Goal: Understand process/instructions: Learn how to perform a task or action

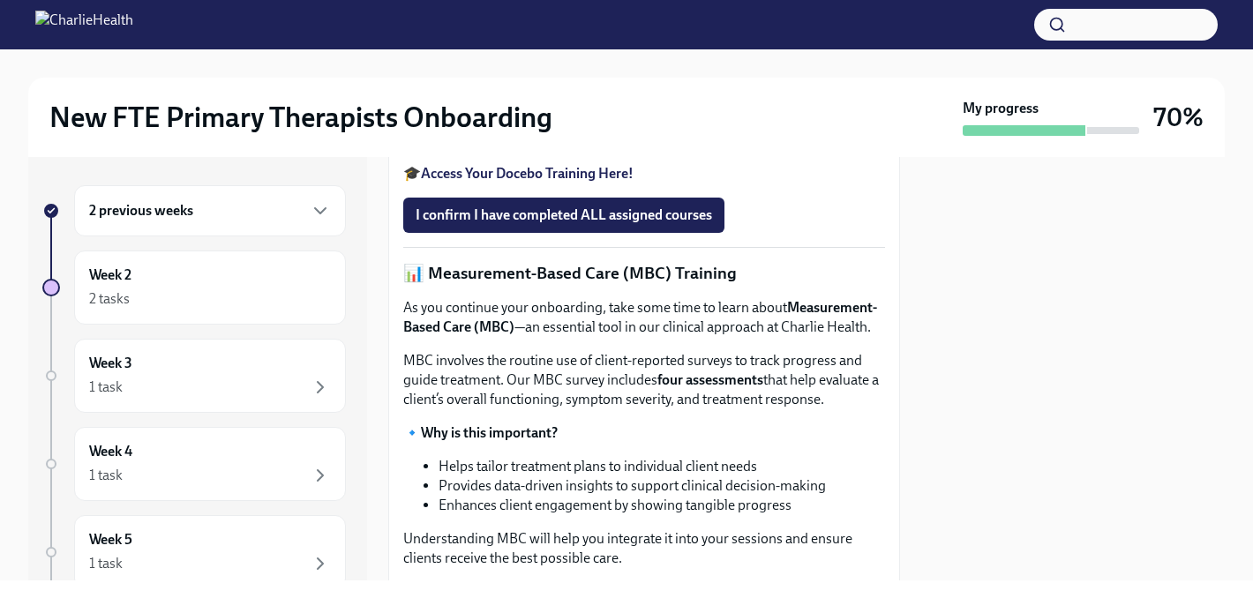
scroll to position [1036, 0]
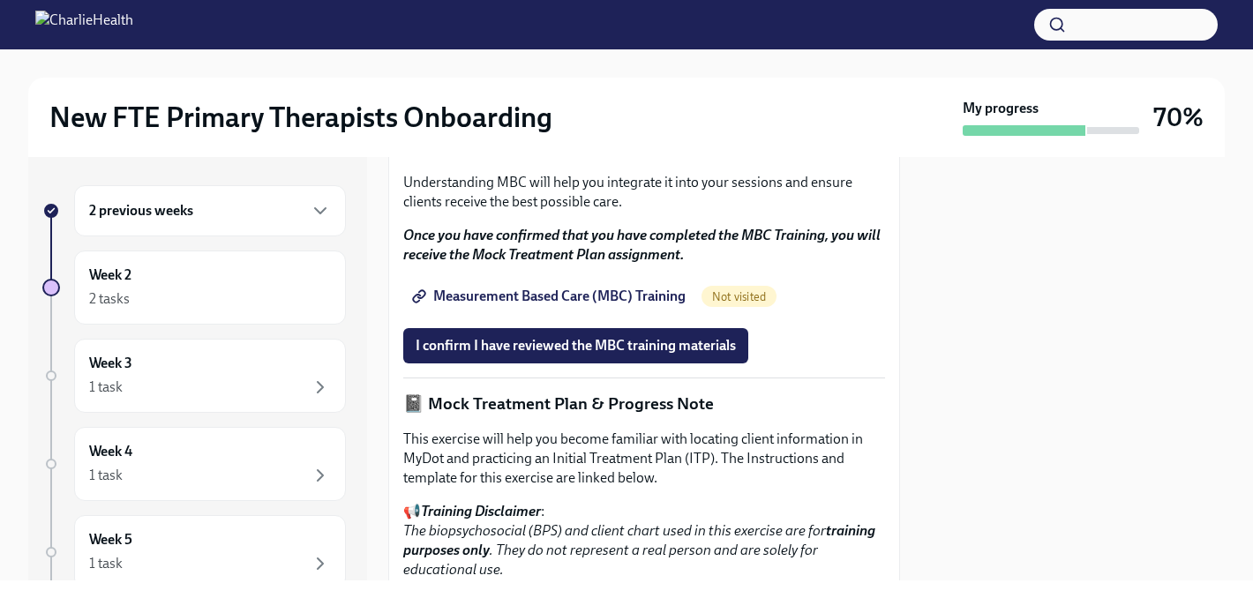
click at [136, 220] on div "2 previous weeks" at bounding box center [210, 210] width 272 height 51
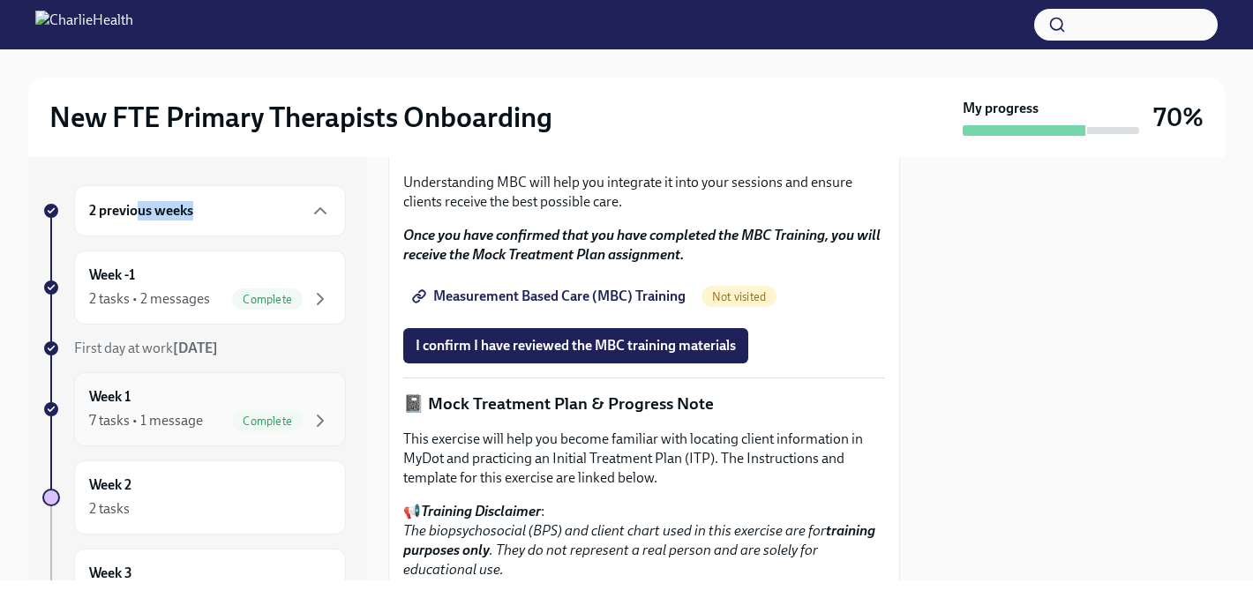
click at [155, 407] on div "Week 1 7 tasks • 1 message Complete" at bounding box center [210, 409] width 242 height 44
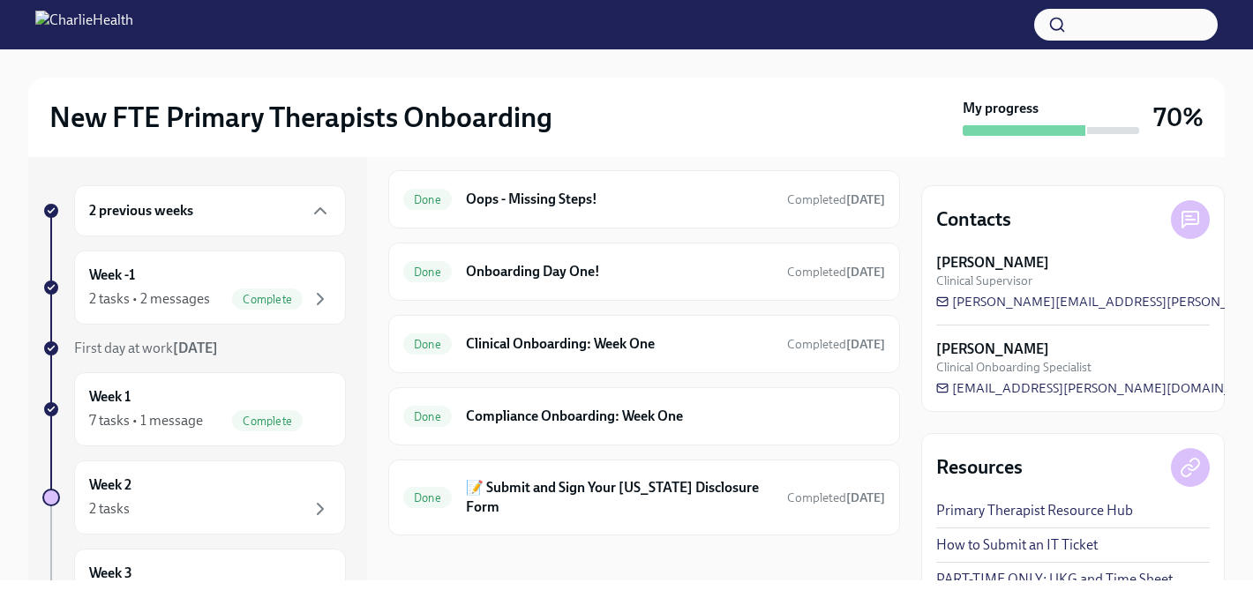
scroll to position [628, 0]
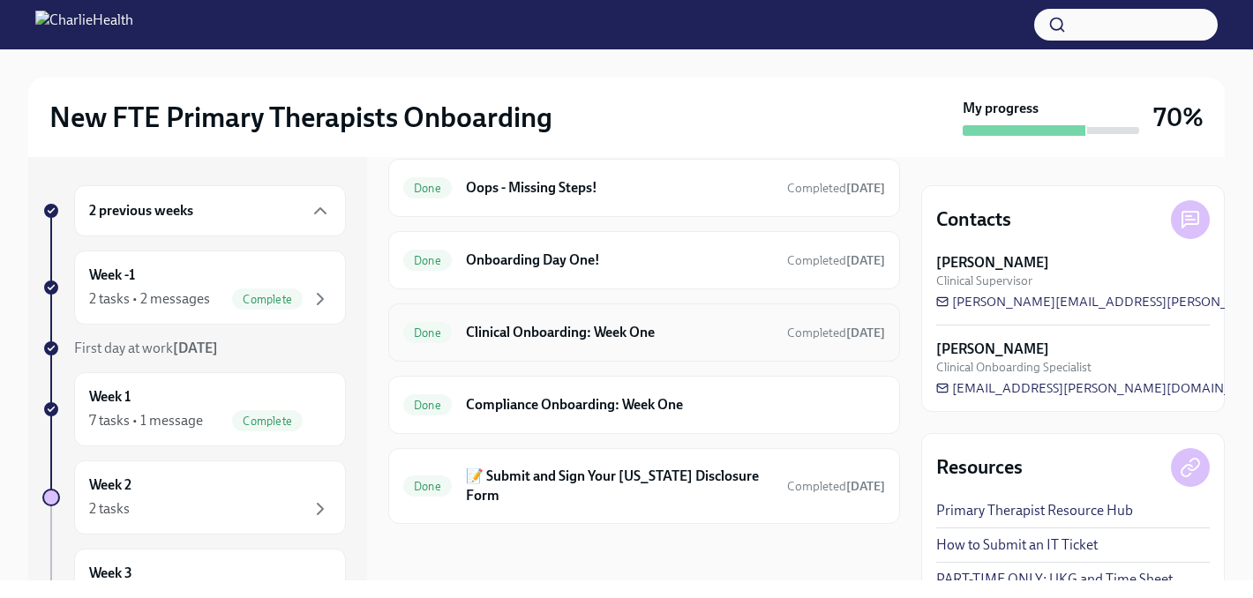
click at [562, 331] on h6 "Clinical Onboarding: Week One" at bounding box center [619, 332] width 307 height 19
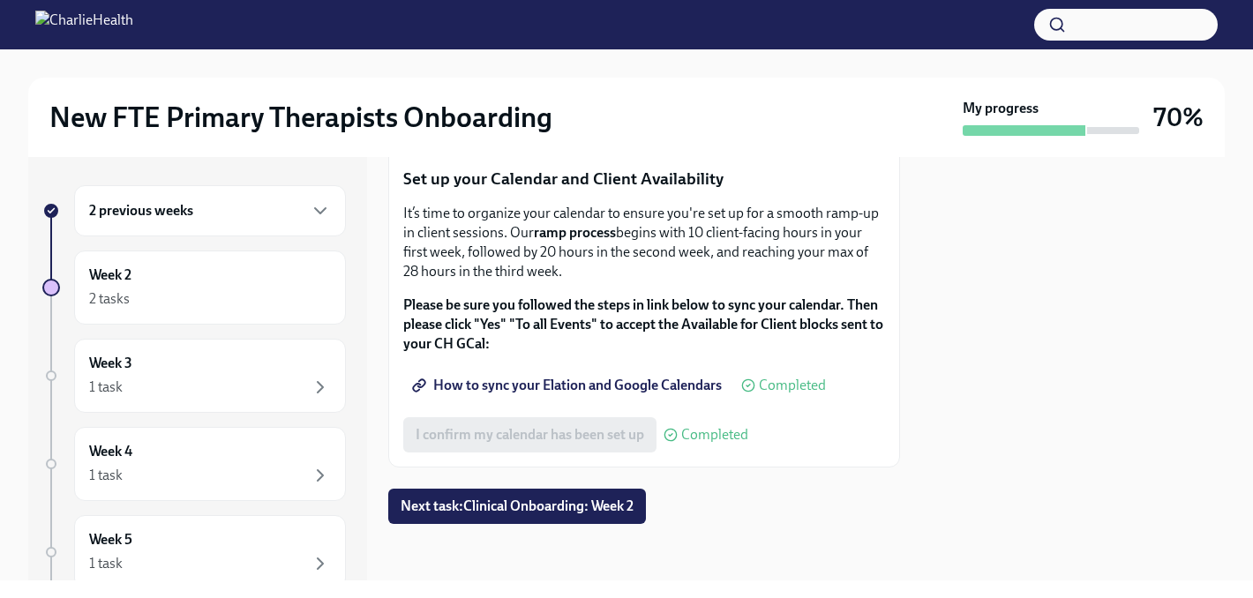
scroll to position [3094, 0]
click at [553, 507] on span "Next task : Clinical Onboarding: Week 2" at bounding box center [517, 507] width 233 height 18
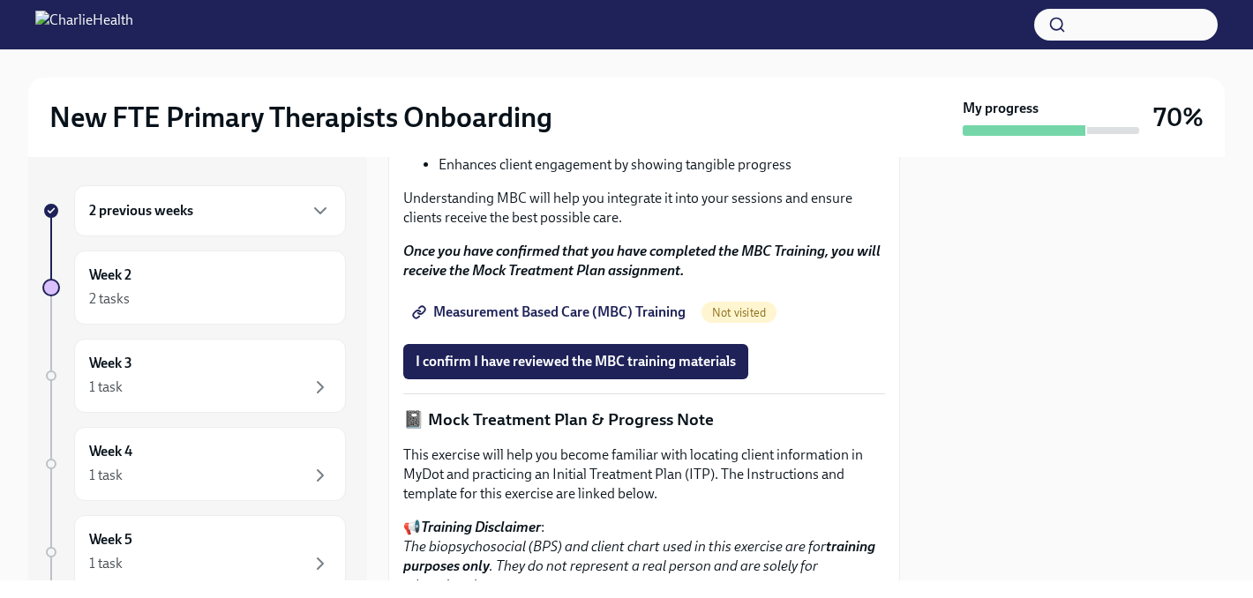
scroll to position [1127, 0]
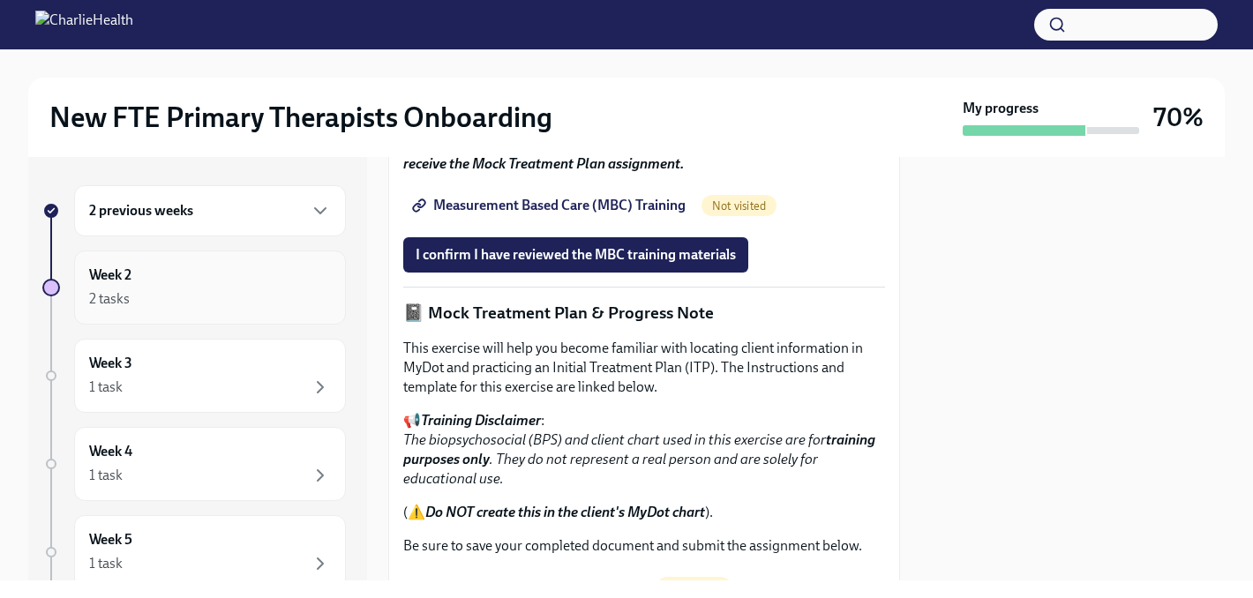
click at [170, 269] on div "Week 2 2 tasks" at bounding box center [210, 288] width 242 height 44
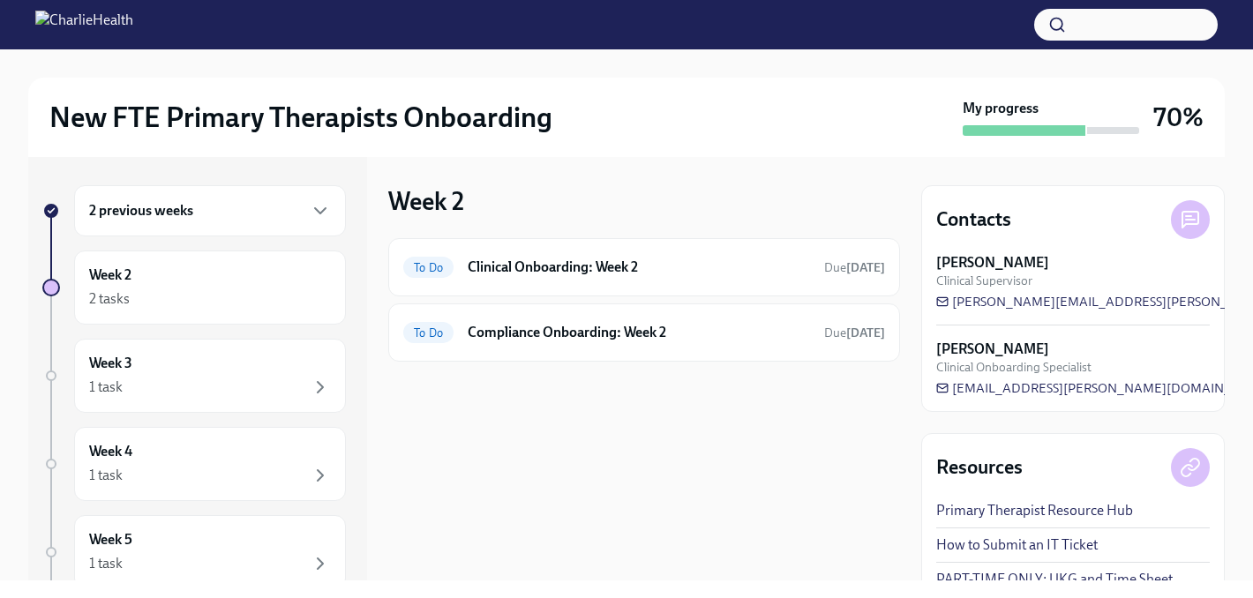
click at [162, 224] on div "2 previous weeks" at bounding box center [210, 210] width 272 height 51
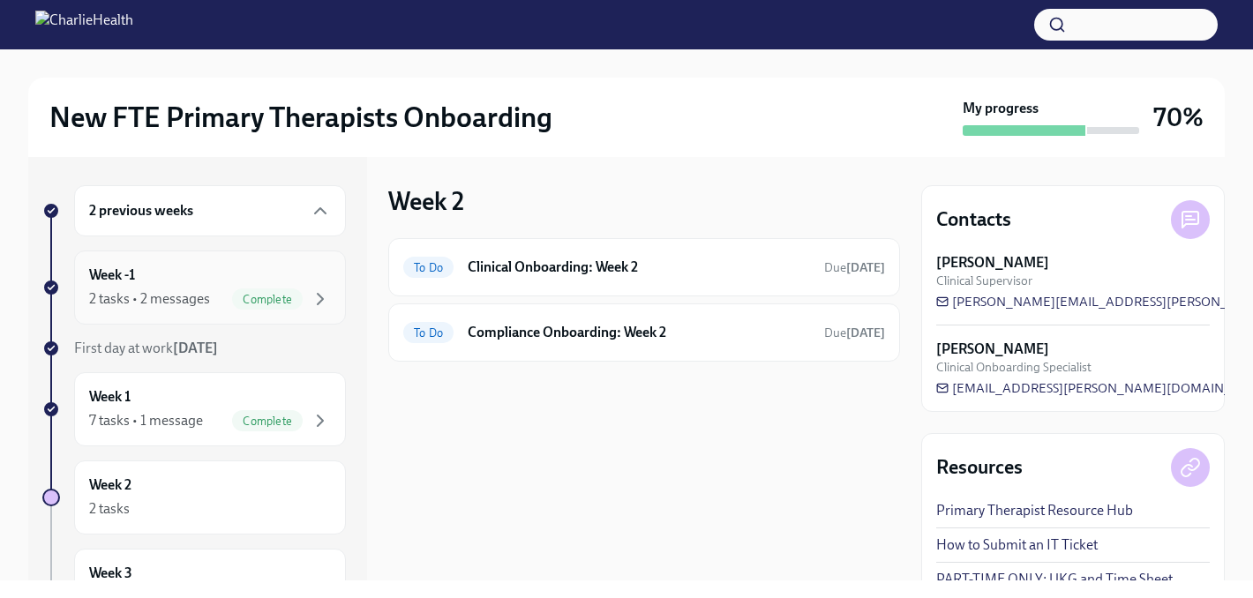
click at [163, 282] on div "Week -1 2 tasks • 2 messages Complete" at bounding box center [210, 288] width 242 height 44
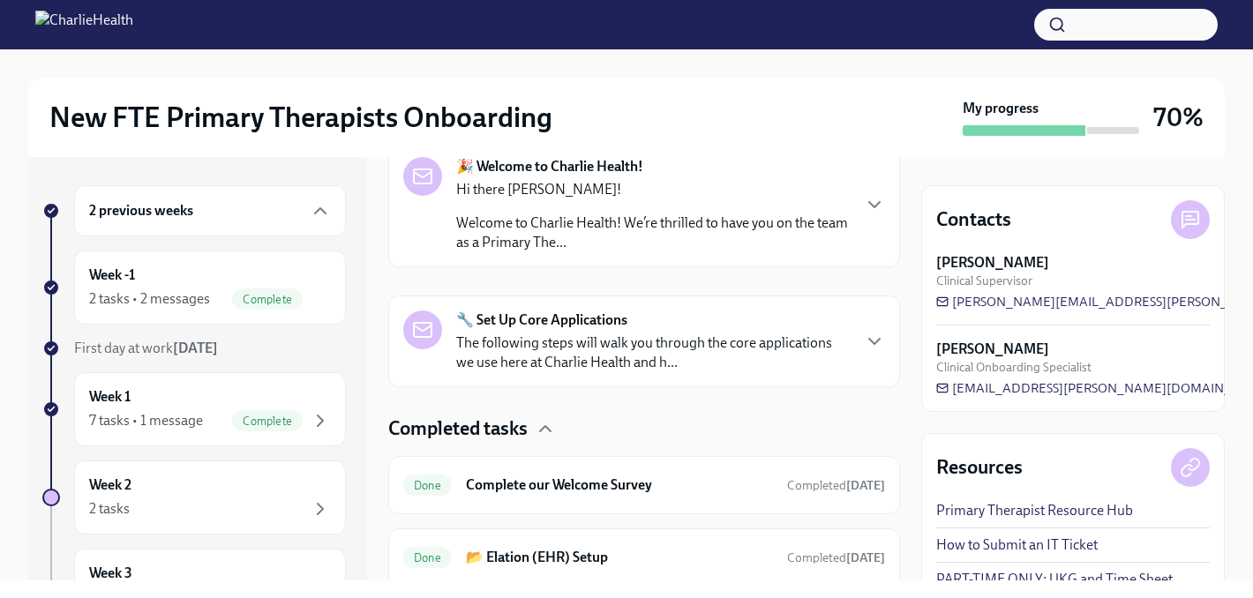
scroll to position [369, 0]
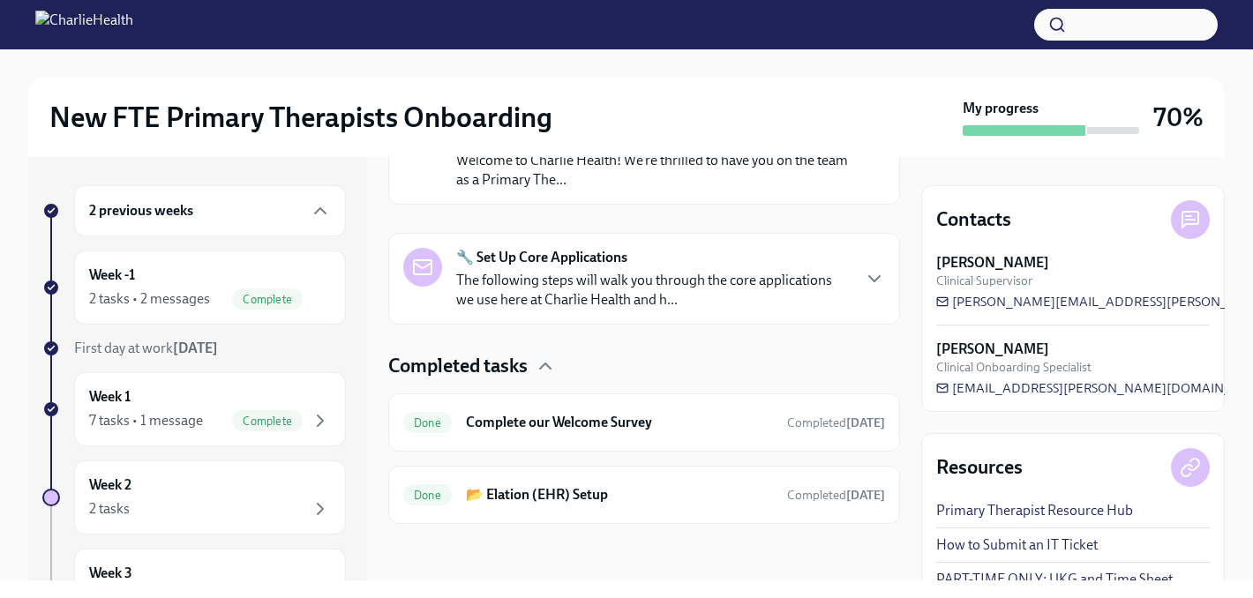
click at [150, 449] on div "2 previous weeks Week -1 2 tasks • 2 messages Complete First day at work [DATE]…" at bounding box center [194, 588] width 304 height 807
click at [150, 424] on div "7 tasks • 1 message" at bounding box center [146, 420] width 114 height 19
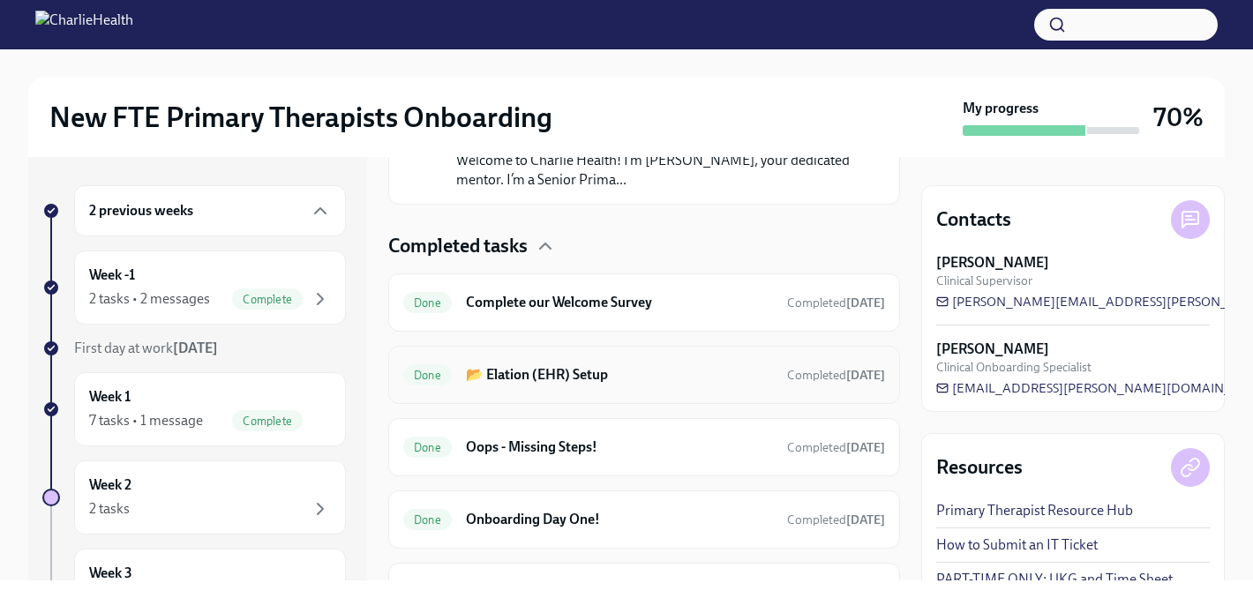
scroll to position [628, 0]
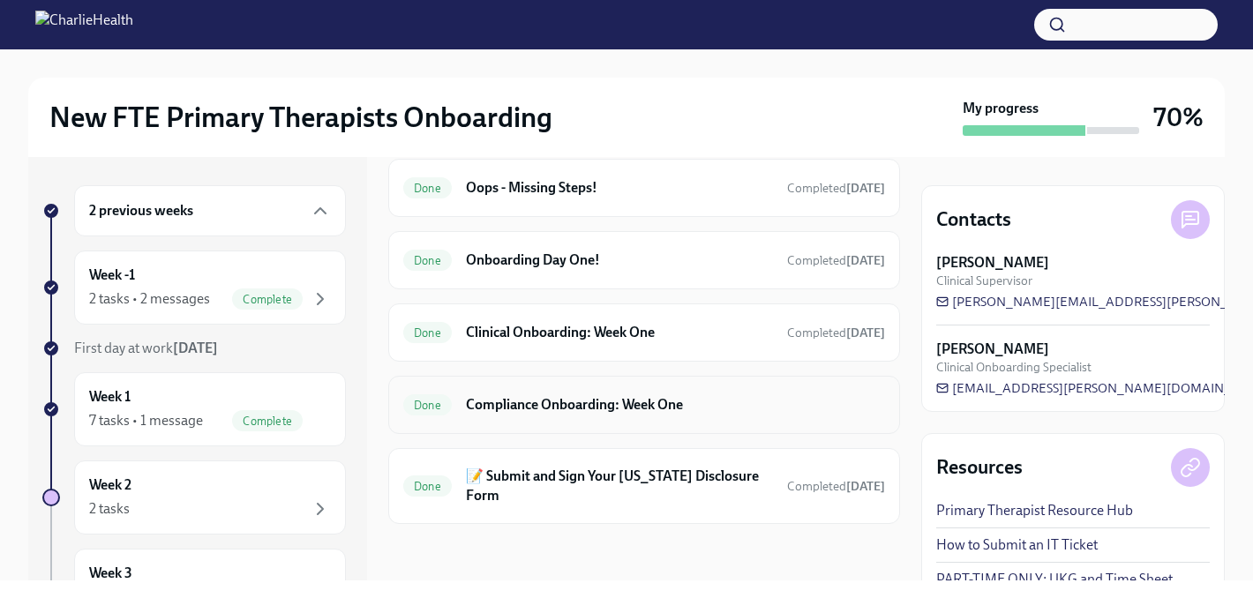
click at [590, 404] on h6 "Compliance Onboarding: Week One" at bounding box center [675, 404] width 419 height 19
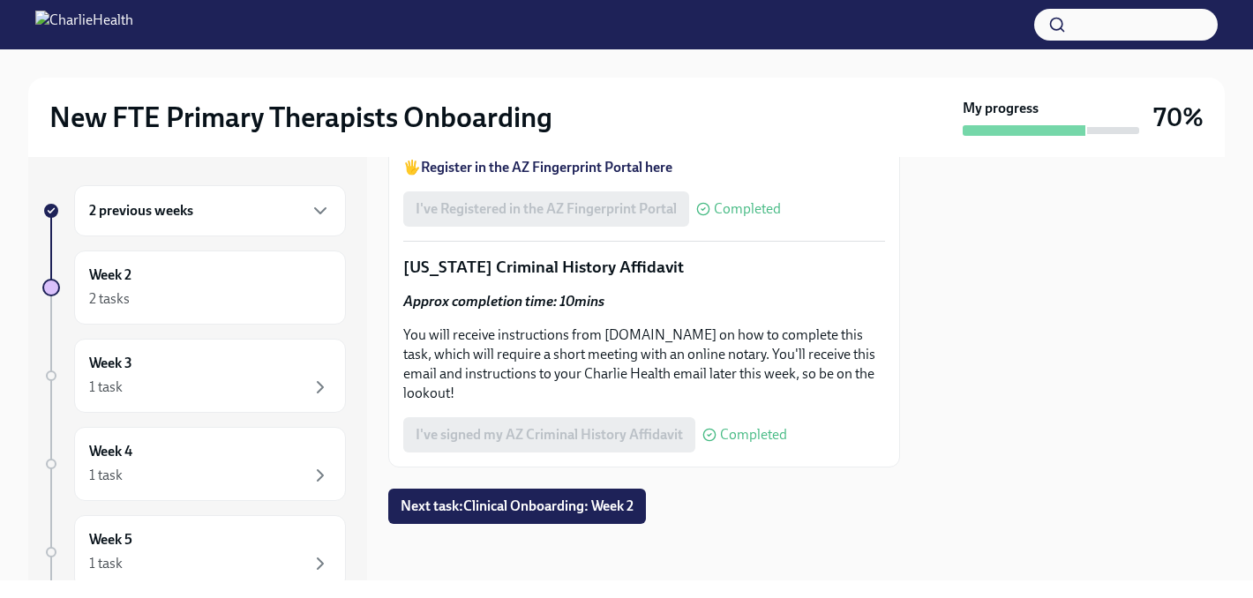
scroll to position [2710, 0]
click at [172, 277] on div "Week 2 2 tasks" at bounding box center [210, 288] width 242 height 44
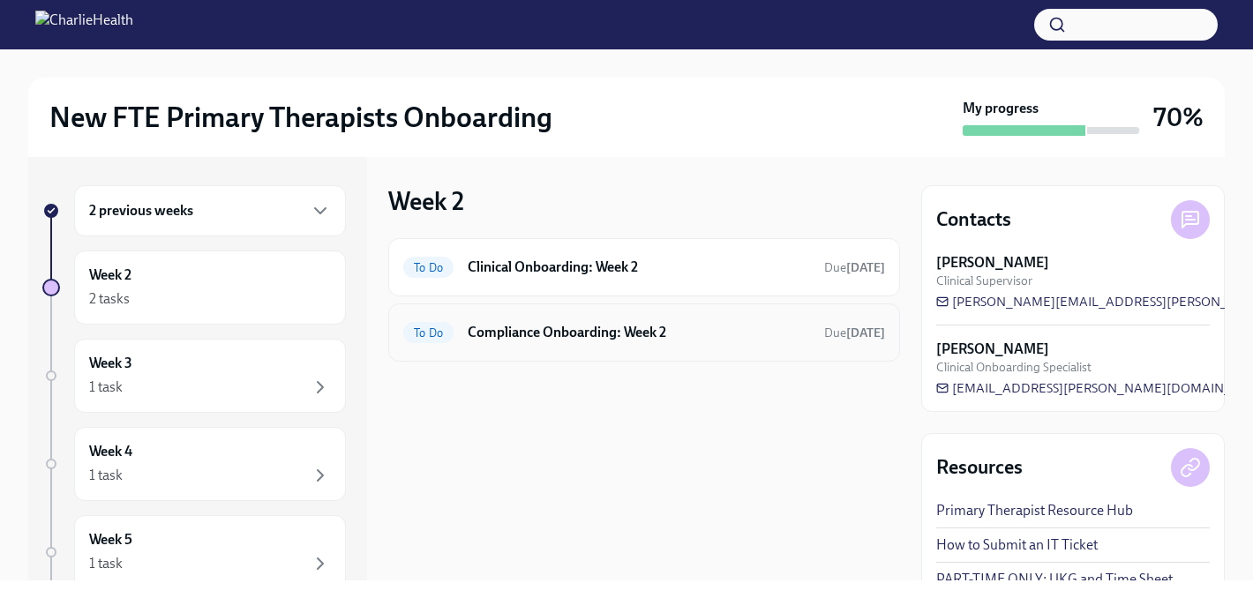
click at [584, 345] on div "To Do Compliance Onboarding: Week 2 Due [DATE]" at bounding box center [644, 333] width 482 height 28
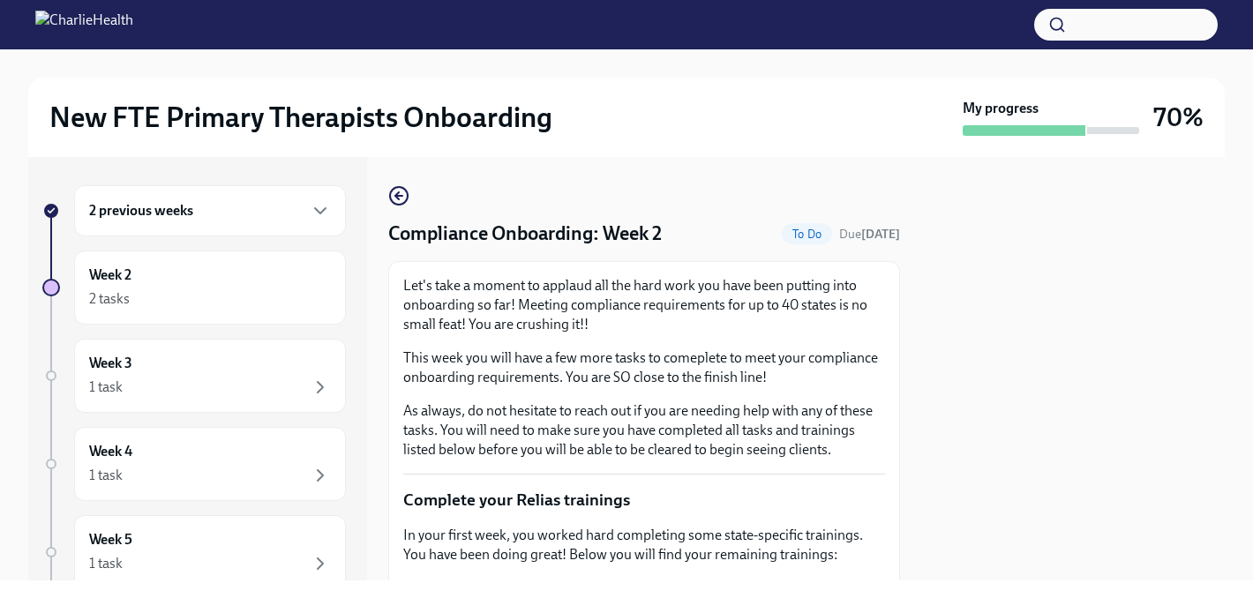
click at [139, 211] on h6 "2 previous weeks" at bounding box center [141, 210] width 104 height 19
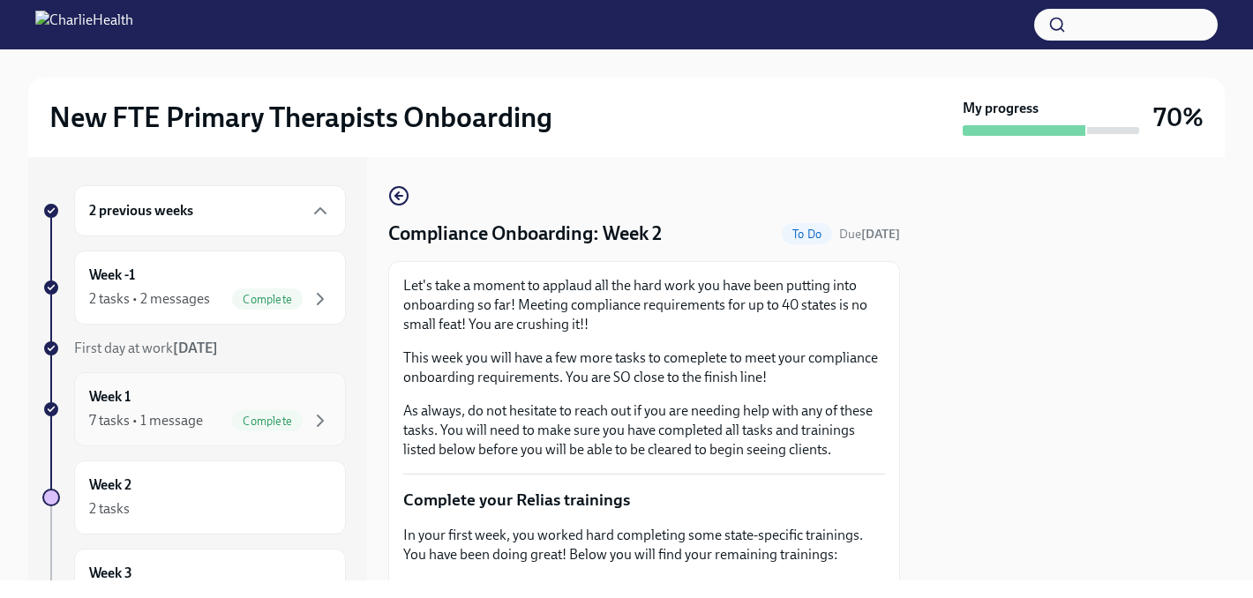
click at [154, 405] on div "Week 1 7 tasks • 1 message Complete" at bounding box center [210, 409] width 242 height 44
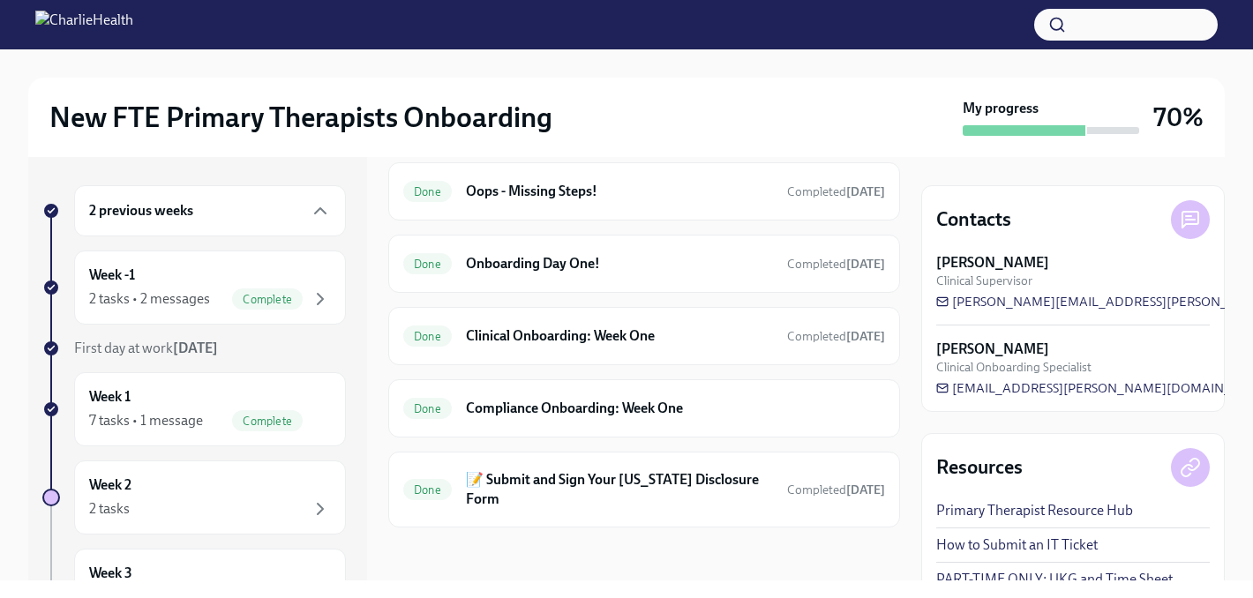
scroll to position [628, 0]
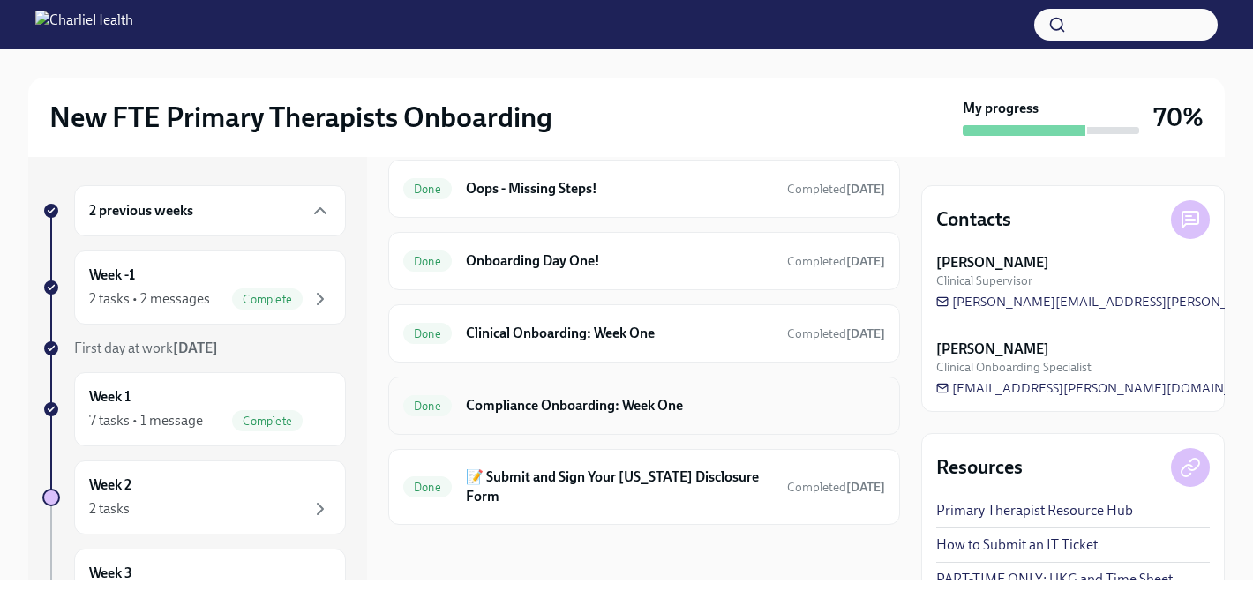
click at [573, 406] on h6 "Compliance Onboarding: Week One" at bounding box center [675, 405] width 419 height 19
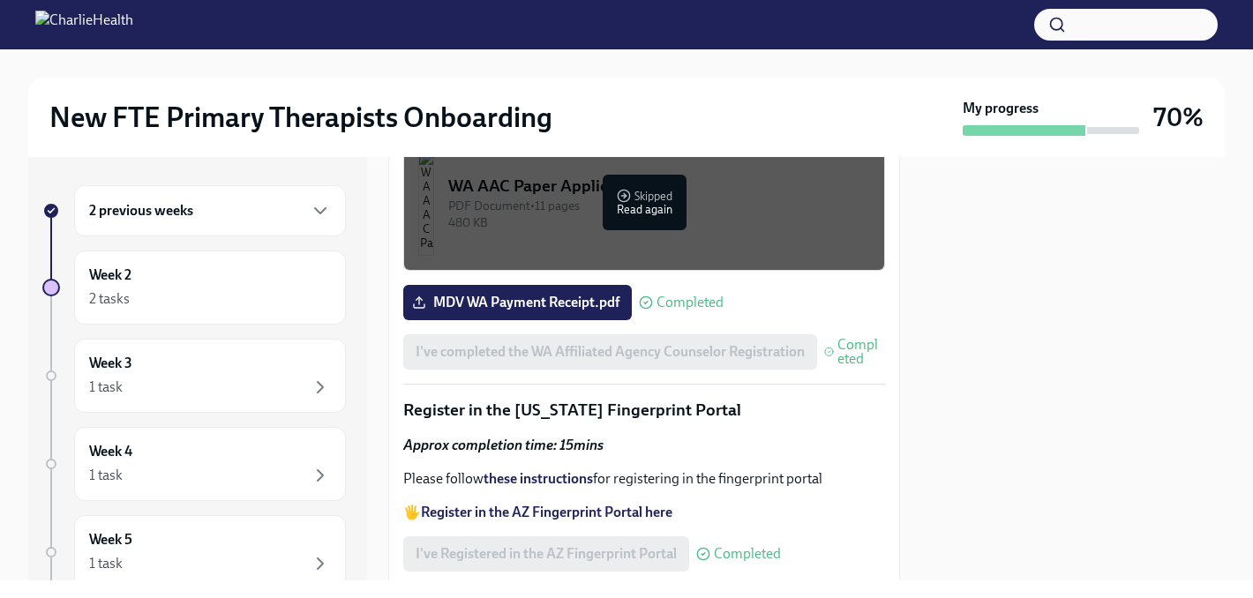
scroll to position [2103, 0]
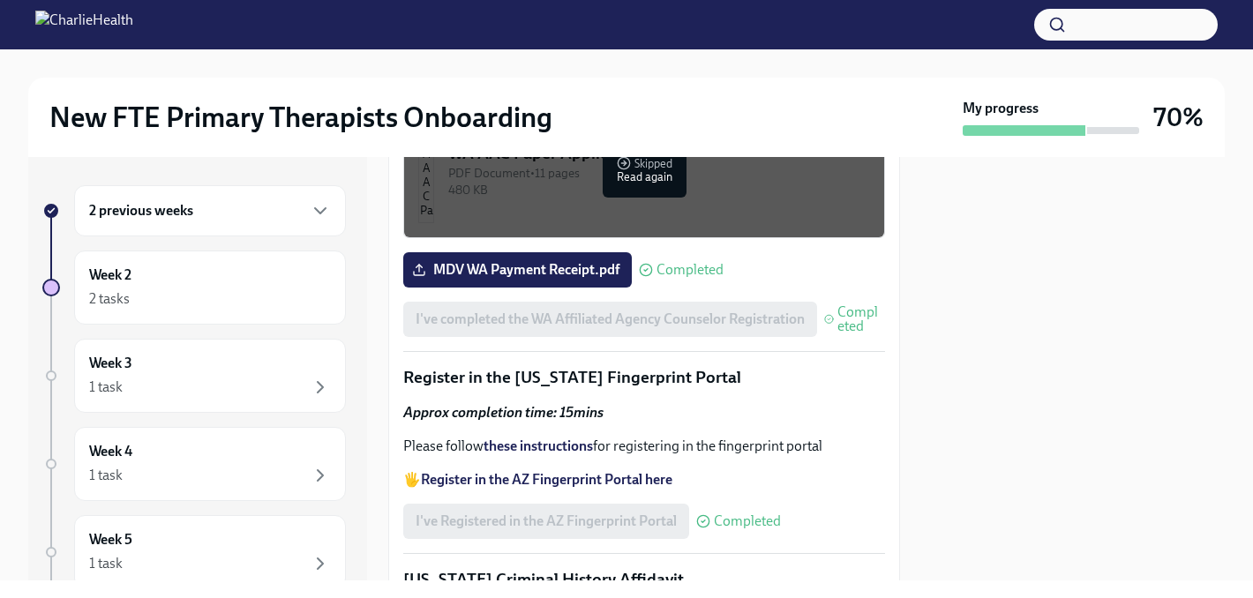
click at [698, 32] on div "PDF Document • 6 pages" at bounding box center [659, 23] width 422 height 17
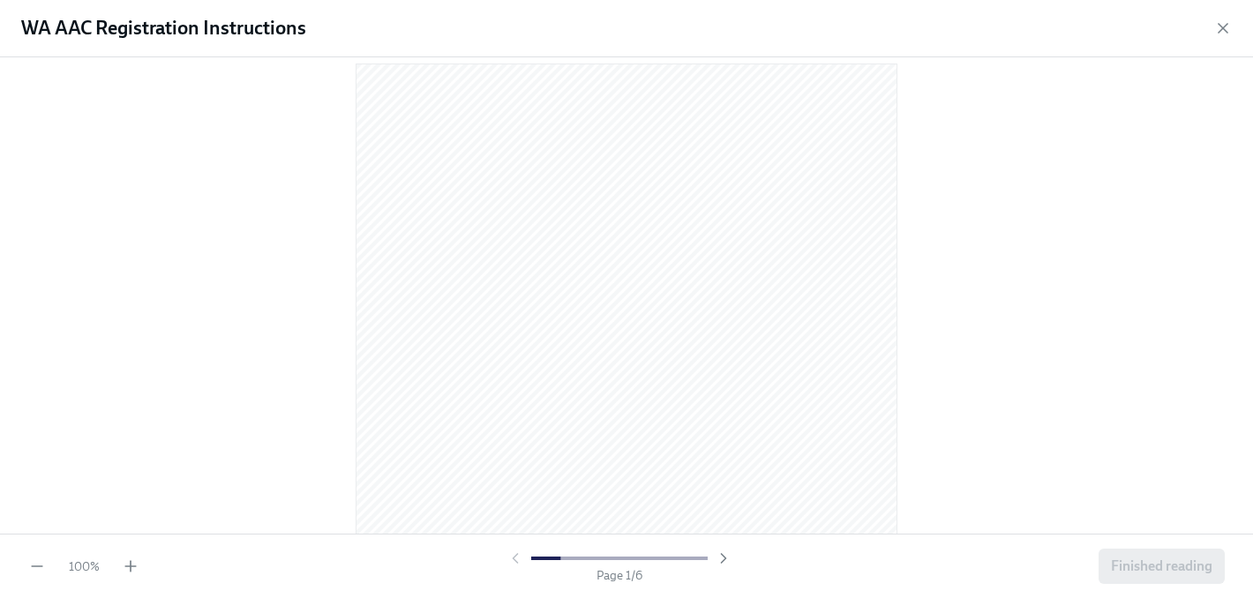
scroll to position [0, 0]
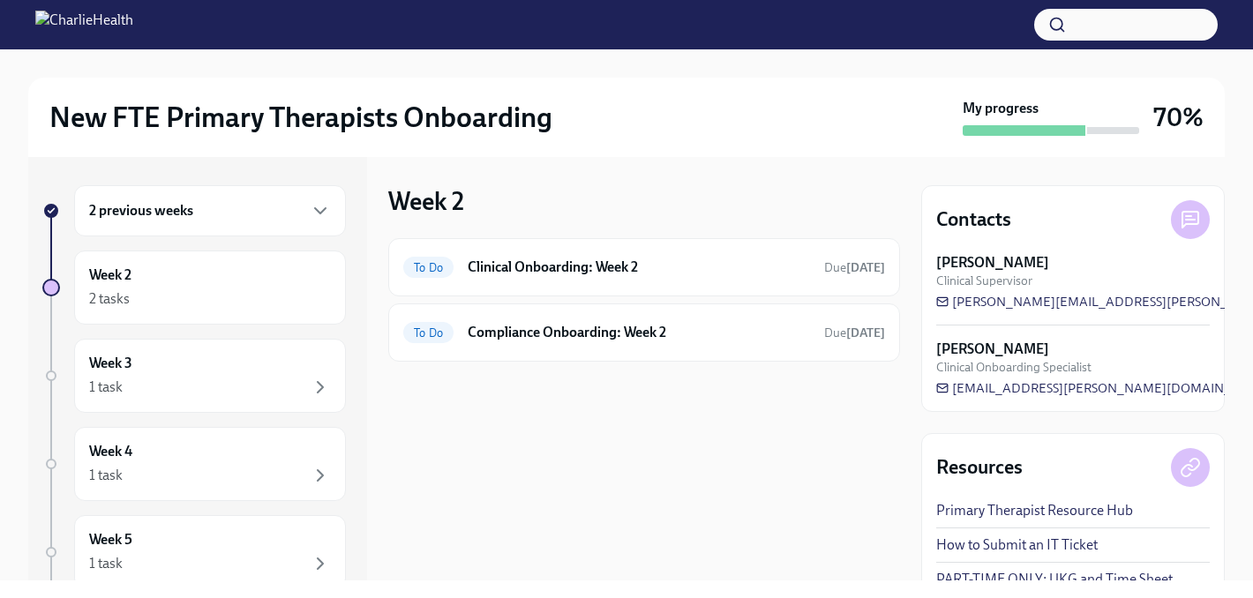
click at [182, 222] on div "2 previous weeks" at bounding box center [210, 210] width 272 height 51
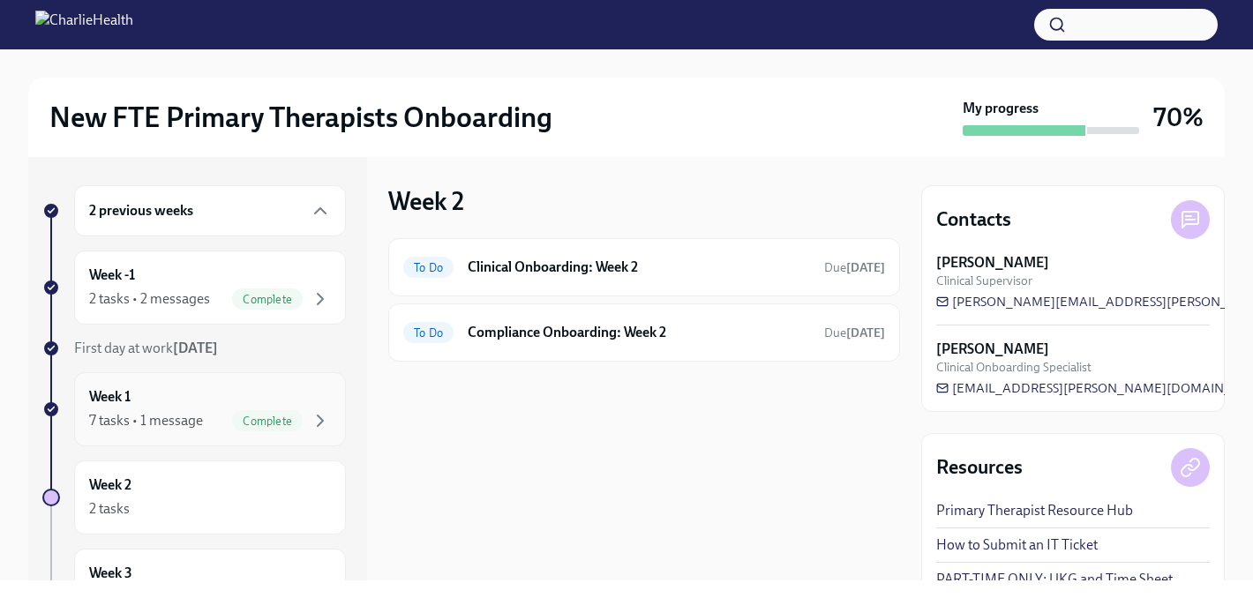
click at [190, 425] on div "7 tasks • 1 message" at bounding box center [146, 420] width 114 height 19
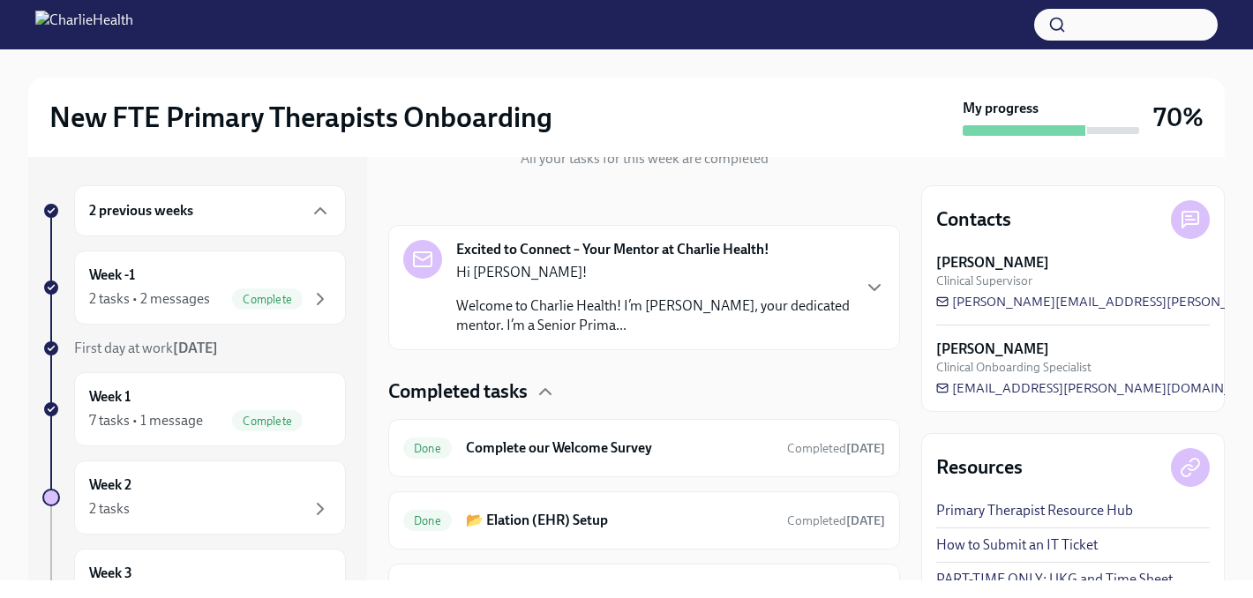
scroll to position [628, 0]
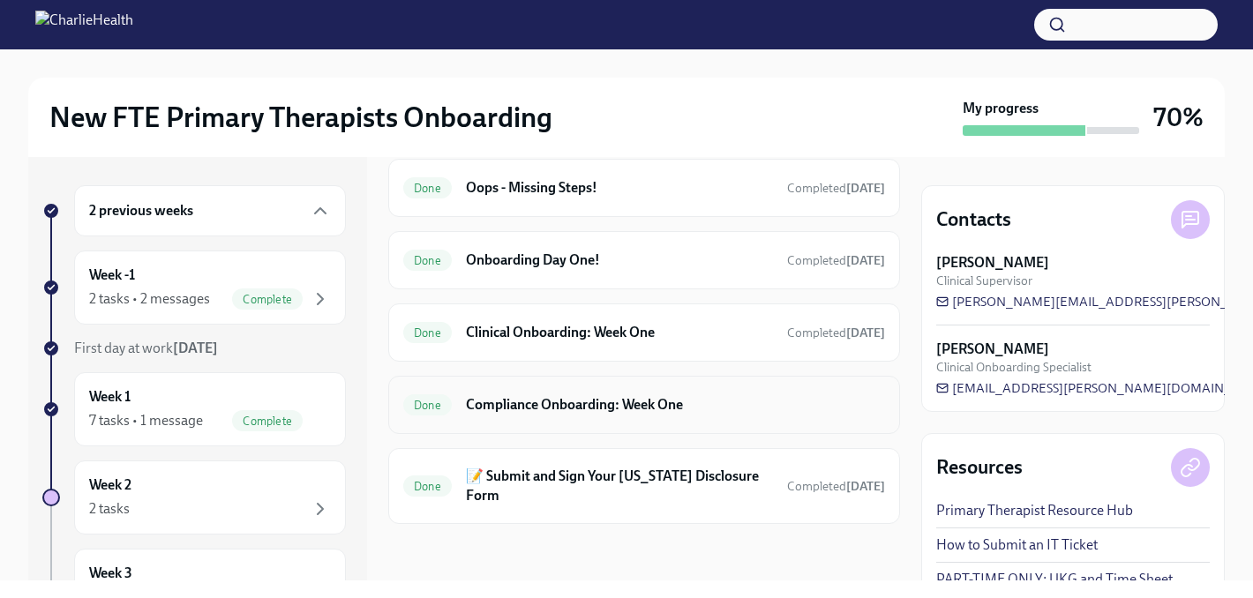
click at [561, 410] on h6 "Compliance Onboarding: Week One" at bounding box center [675, 404] width 419 height 19
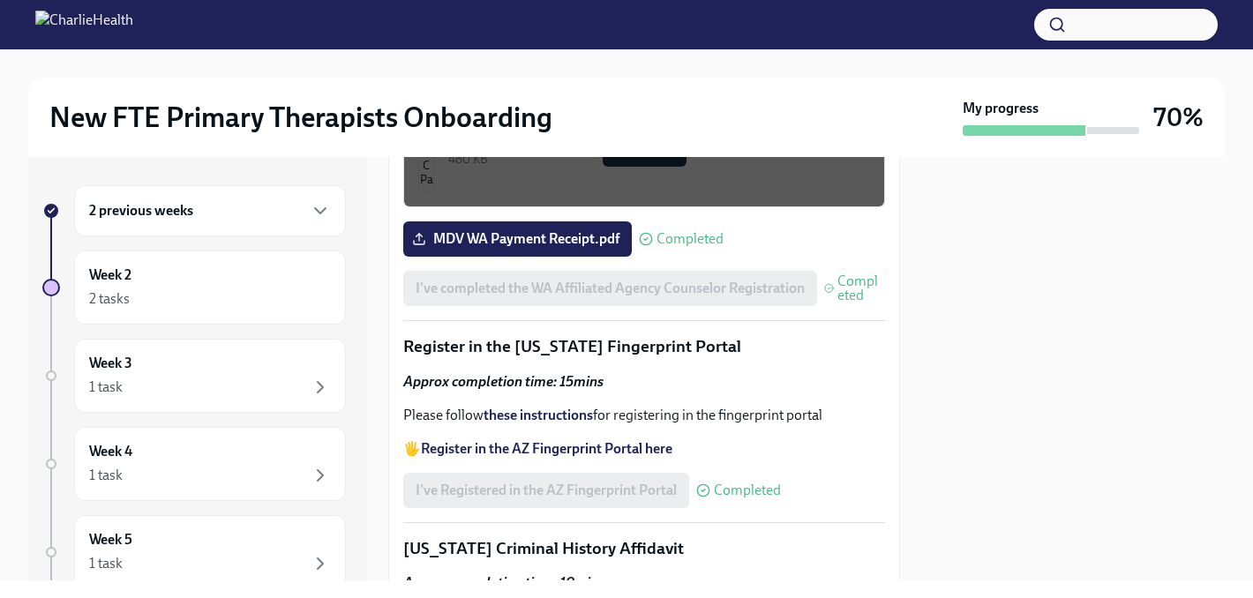
scroll to position [2231, 0]
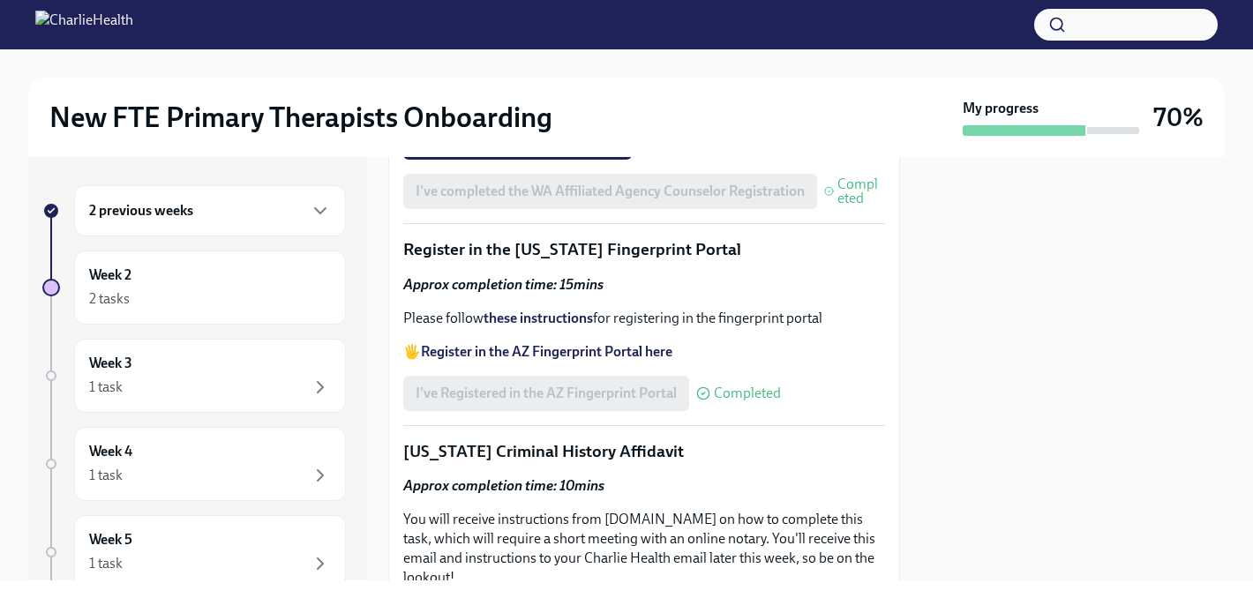
click at [506, 110] on button "WA AAC Paper Application PDF Document • 11 pages 480 KB Skipped Read again" at bounding box center [644, 42] width 482 height 136
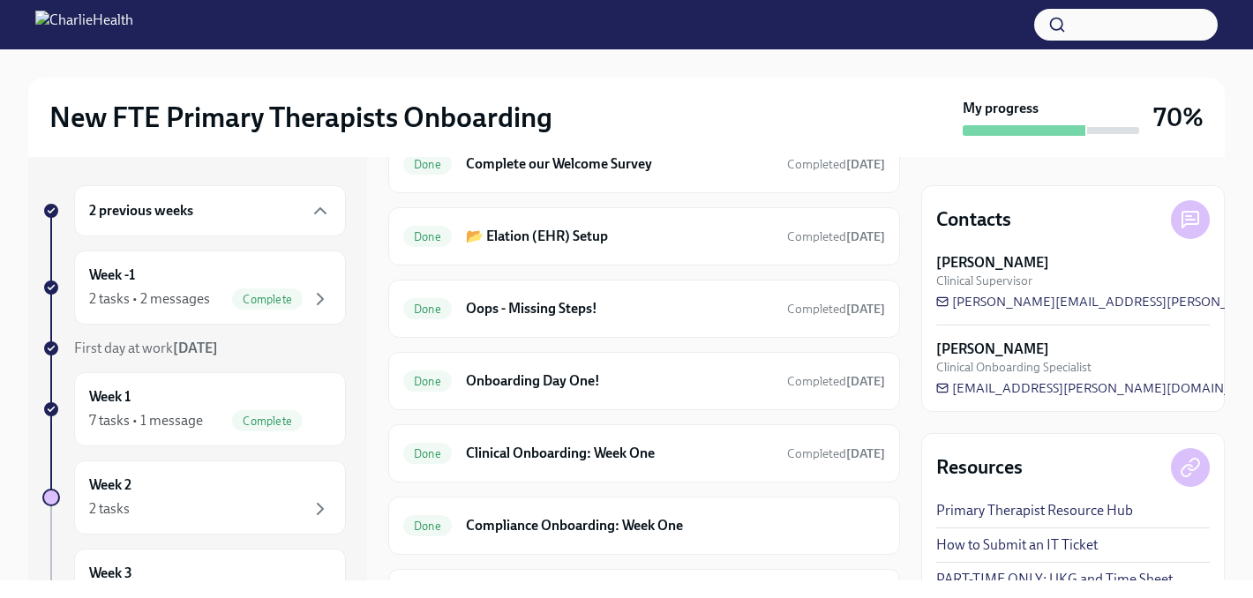
scroll to position [628, 0]
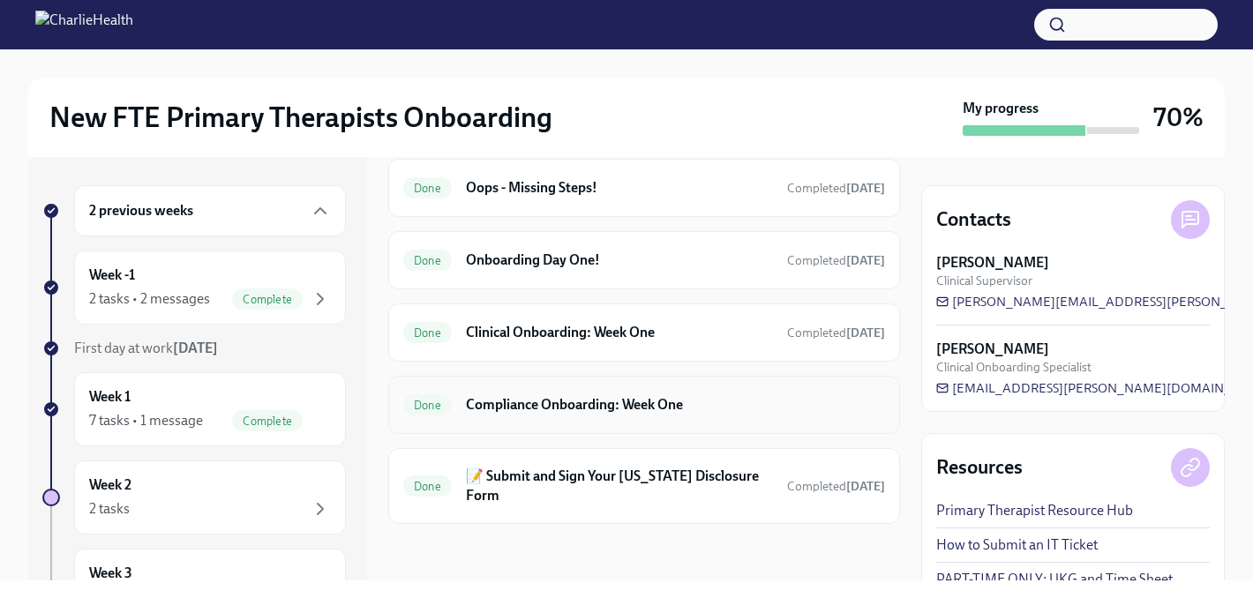
click at [607, 398] on h6 "Compliance Onboarding: Week One" at bounding box center [675, 404] width 419 height 19
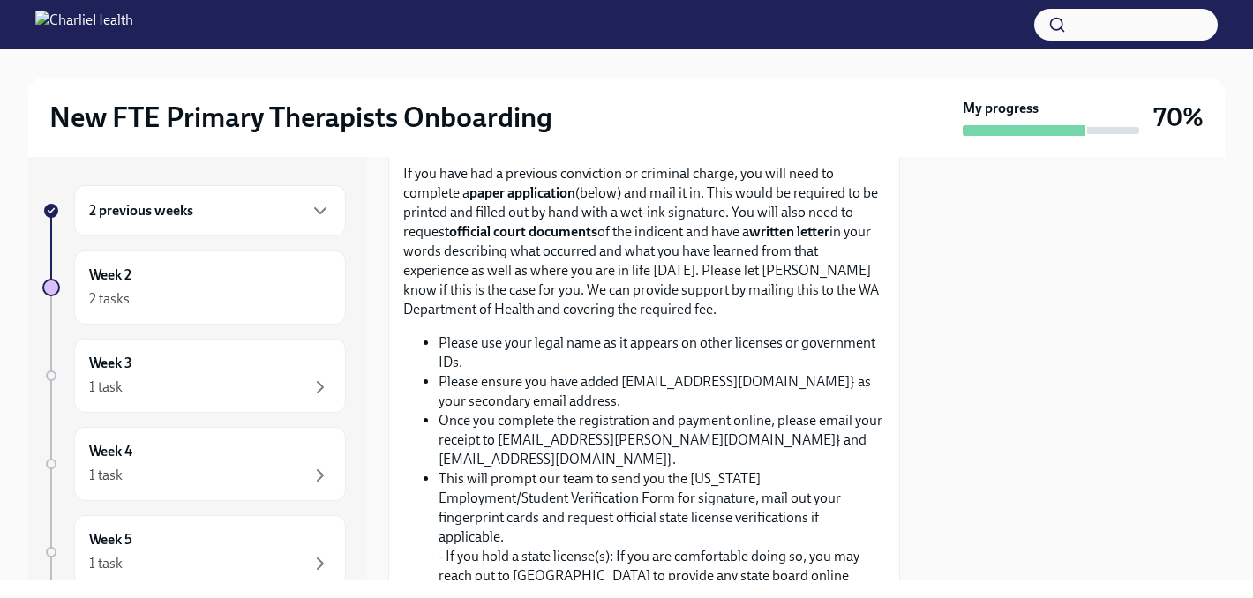
scroll to position [861, 0]
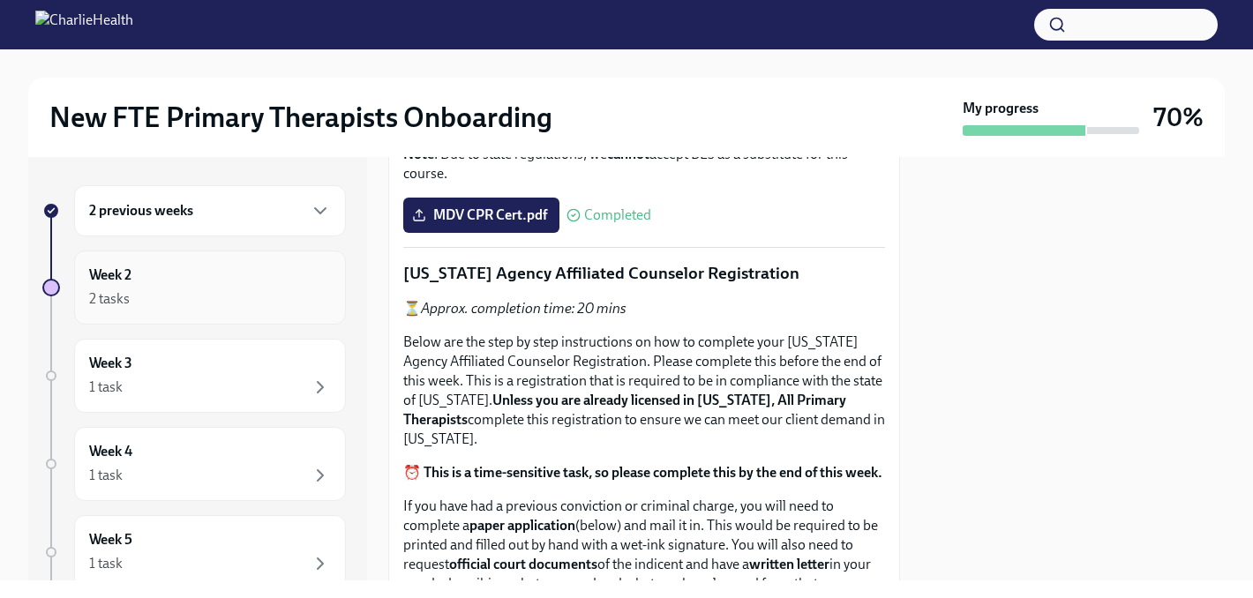
click at [165, 291] on div "2 tasks" at bounding box center [210, 299] width 242 height 21
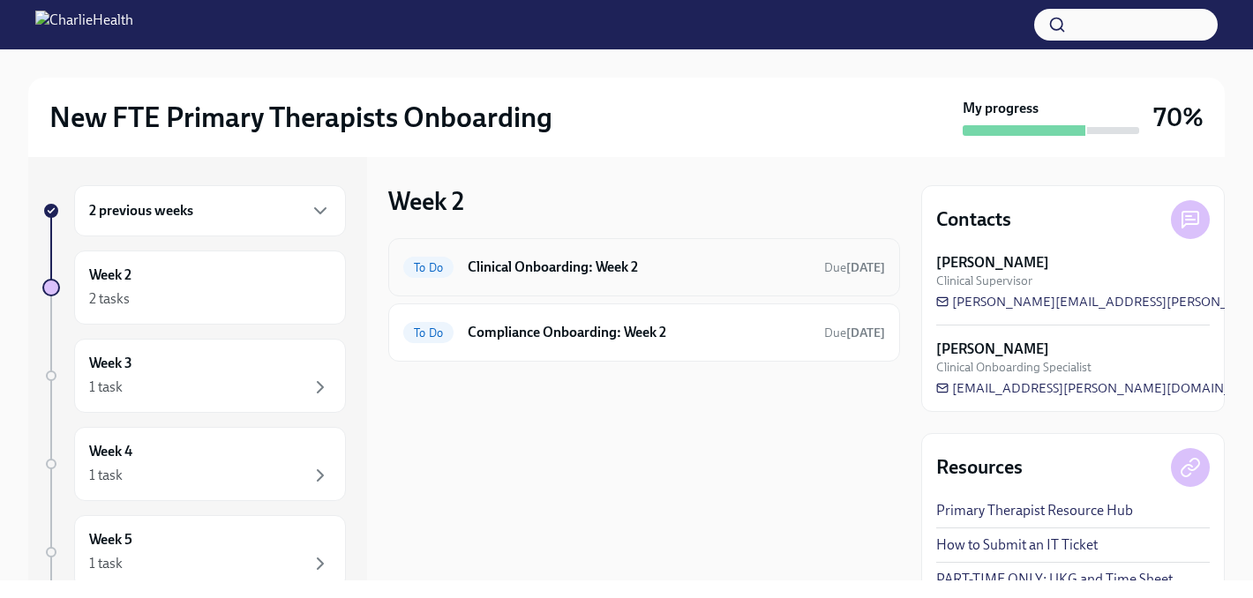
click at [628, 274] on h6 "Clinical Onboarding: Week 2" at bounding box center [639, 267] width 342 height 19
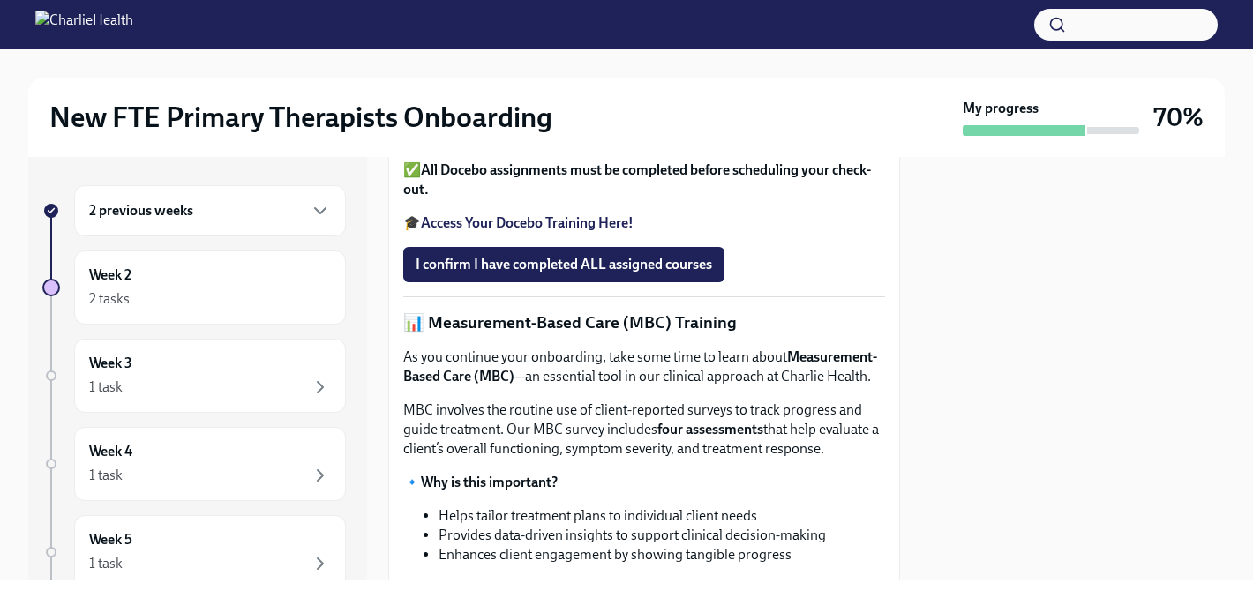
scroll to position [682, 0]
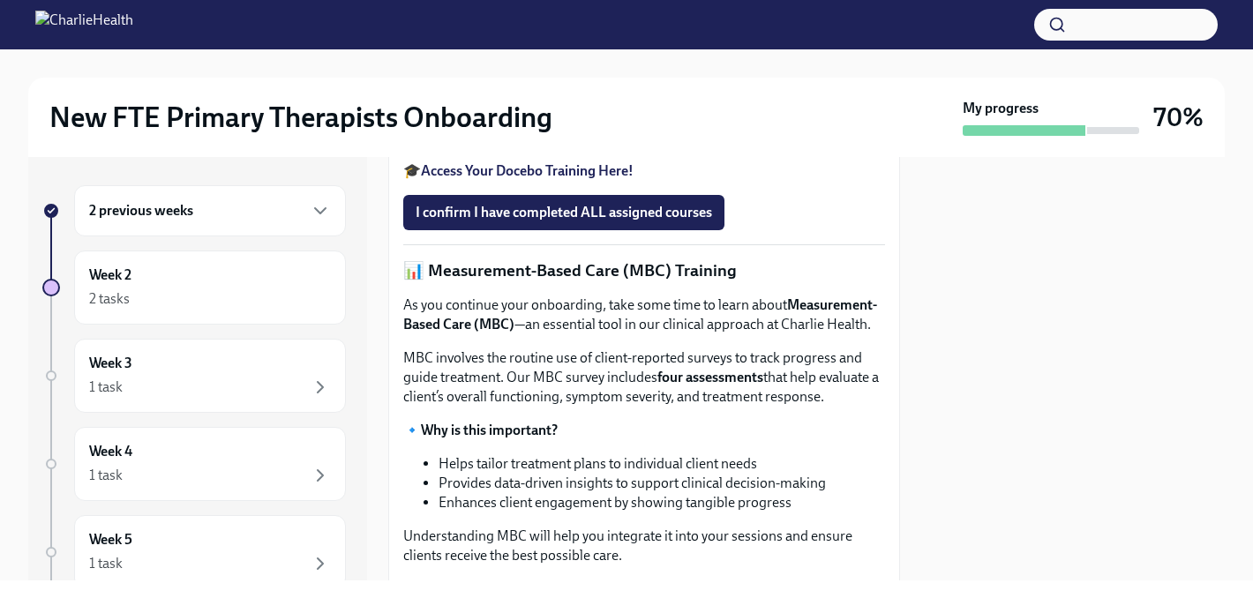
click at [485, 179] on strong "Access Your Docebo Training Here!" at bounding box center [527, 170] width 213 height 17
